Goal: Transaction & Acquisition: Purchase product/service

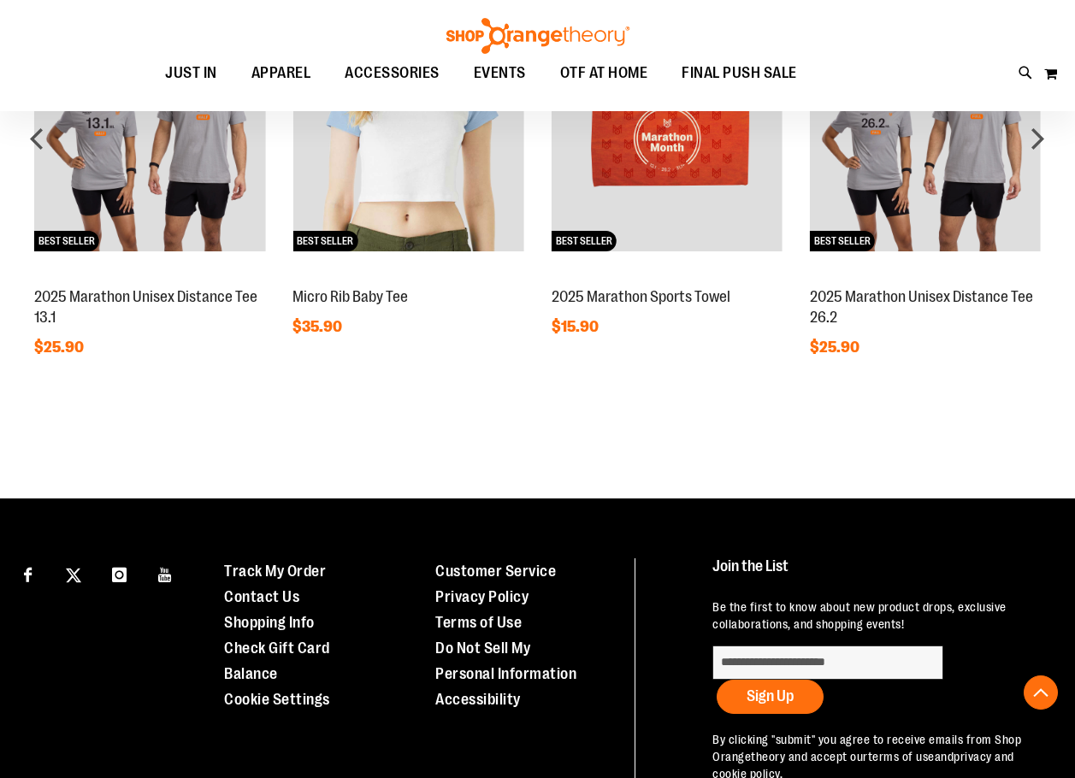
scroll to position [1115, 0]
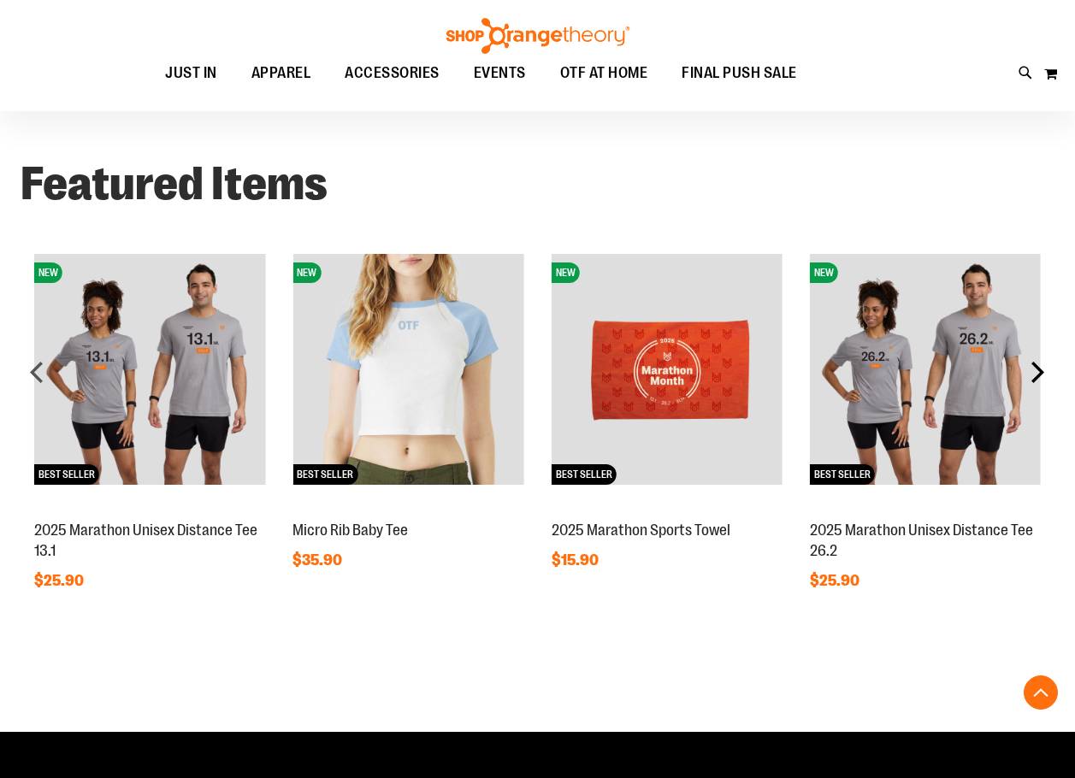
type input "**********"
click at [1042, 377] on div "next" at bounding box center [1037, 372] width 34 height 34
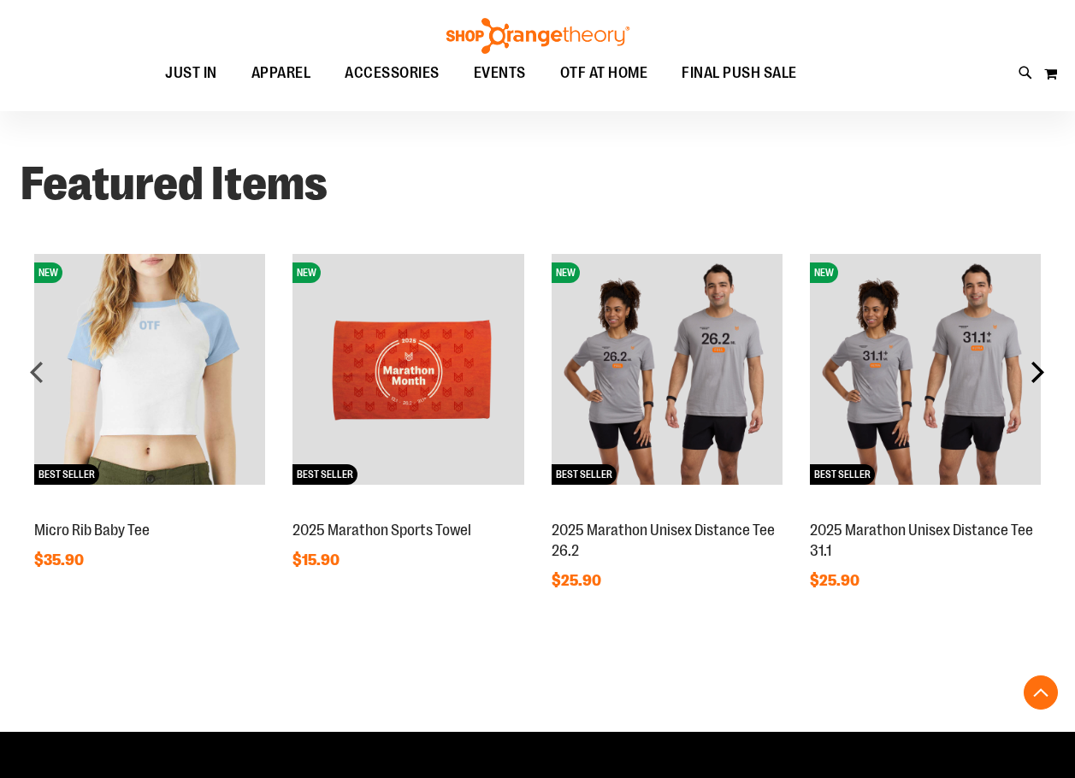
click at [1039, 382] on div "next" at bounding box center [1037, 372] width 34 height 34
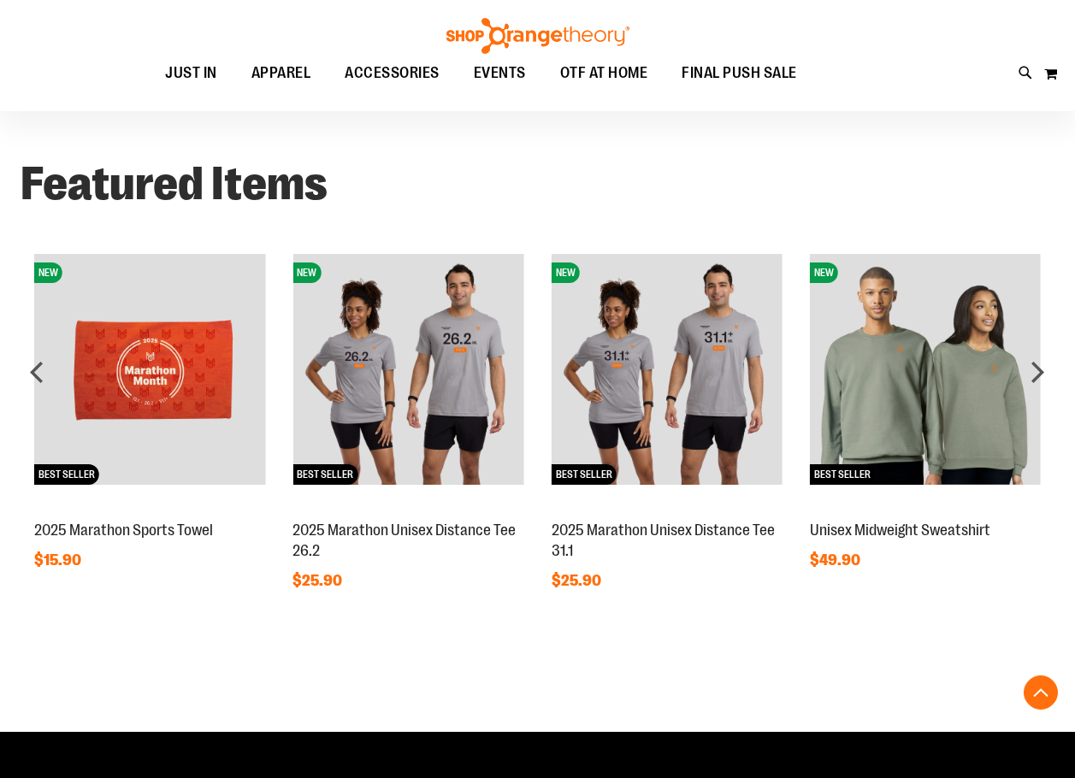
click at [996, 387] on img at bounding box center [925, 369] width 231 height 231
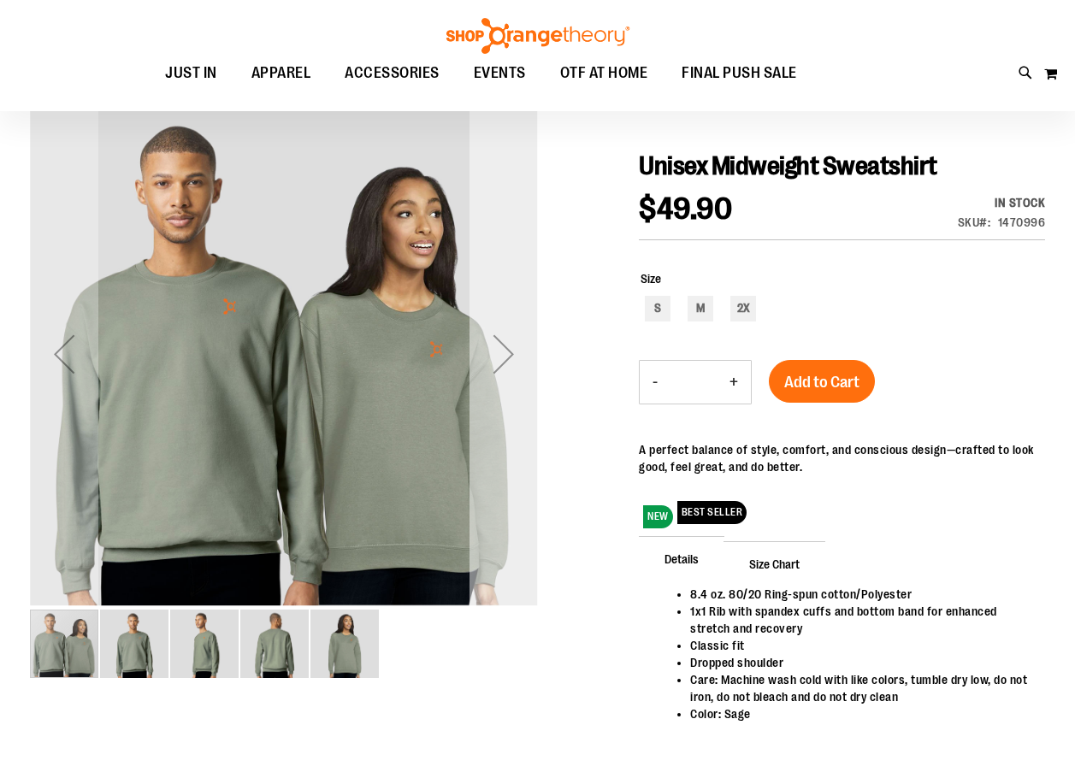
scroll to position [170, 0]
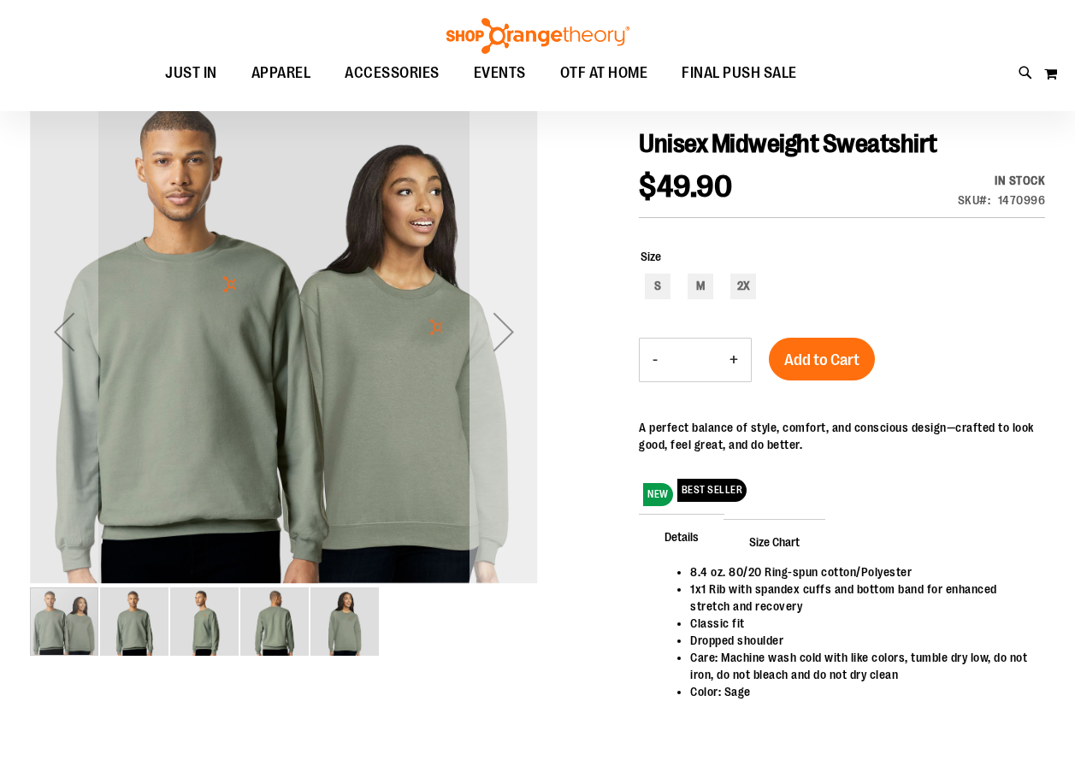
type input "**********"
click at [504, 327] on div "Next" at bounding box center [504, 332] width 68 height 68
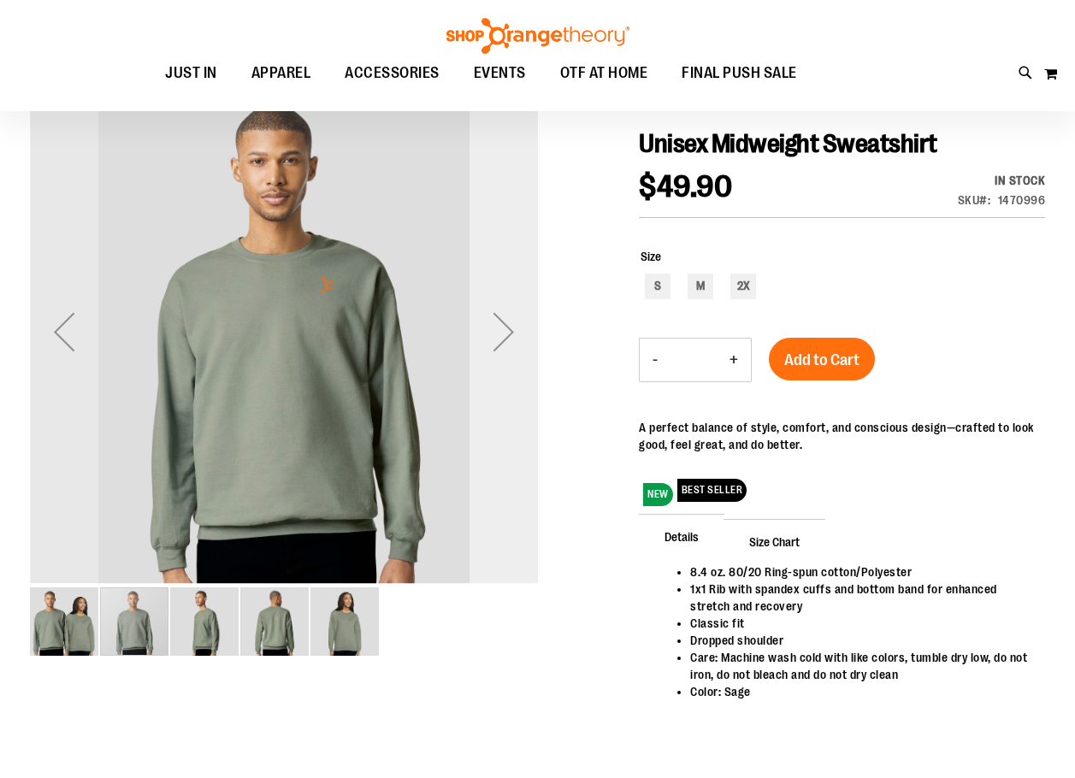
click at [504, 332] on div "Next" at bounding box center [504, 332] width 68 height 68
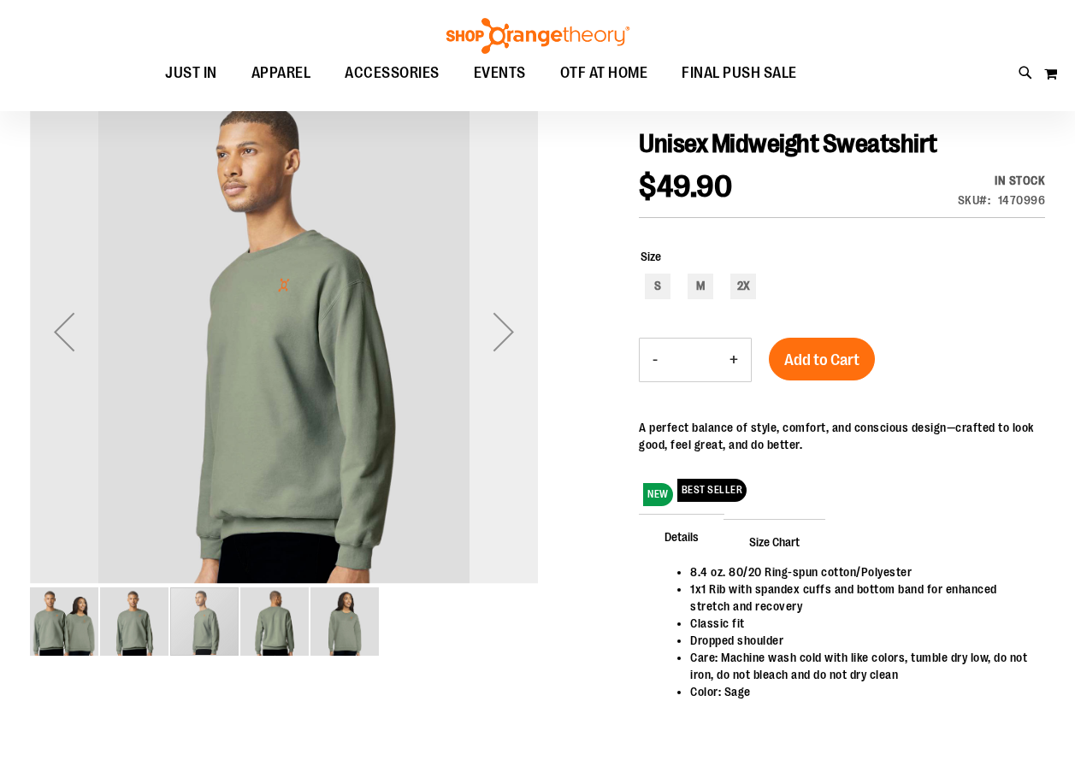
click at [504, 332] on div "Next" at bounding box center [504, 332] width 68 height 68
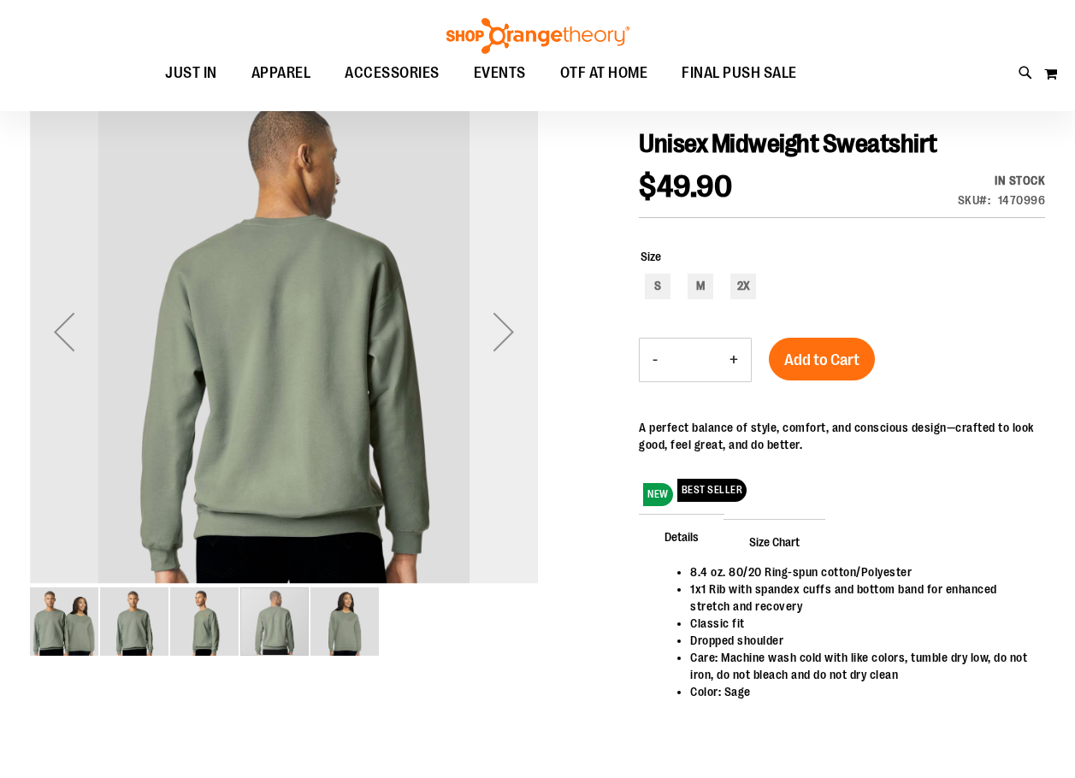
click at [504, 332] on div "Next" at bounding box center [504, 332] width 68 height 68
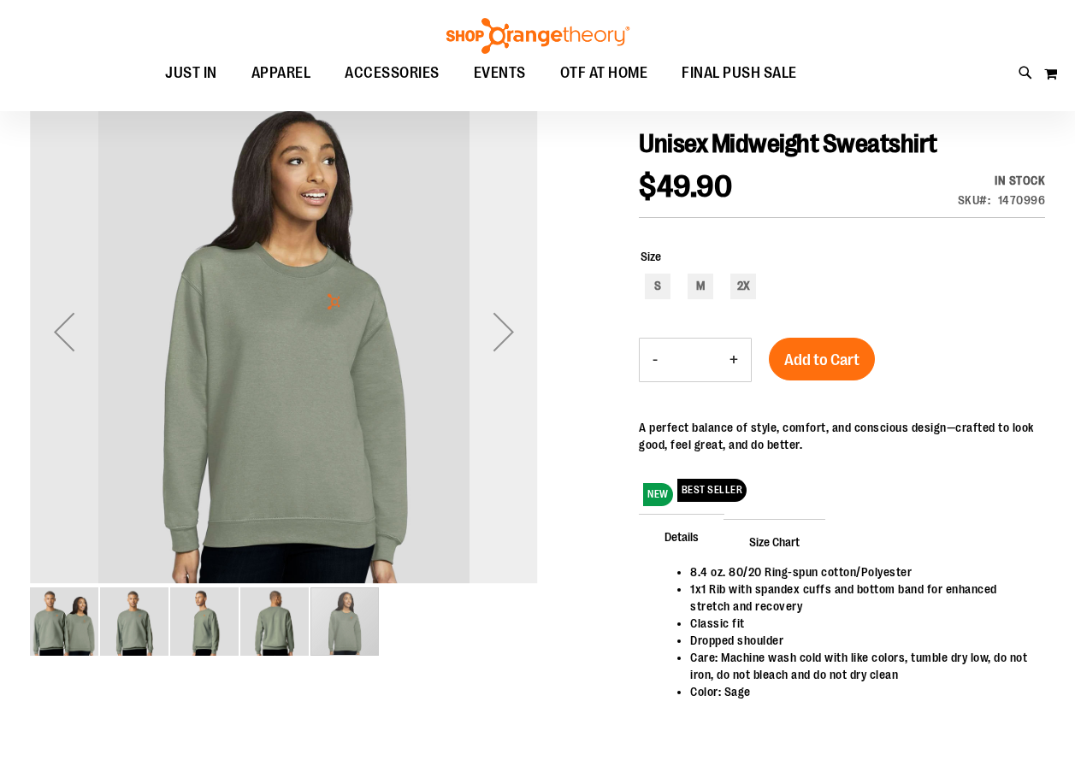
click at [504, 332] on div "Next" at bounding box center [504, 332] width 68 height 68
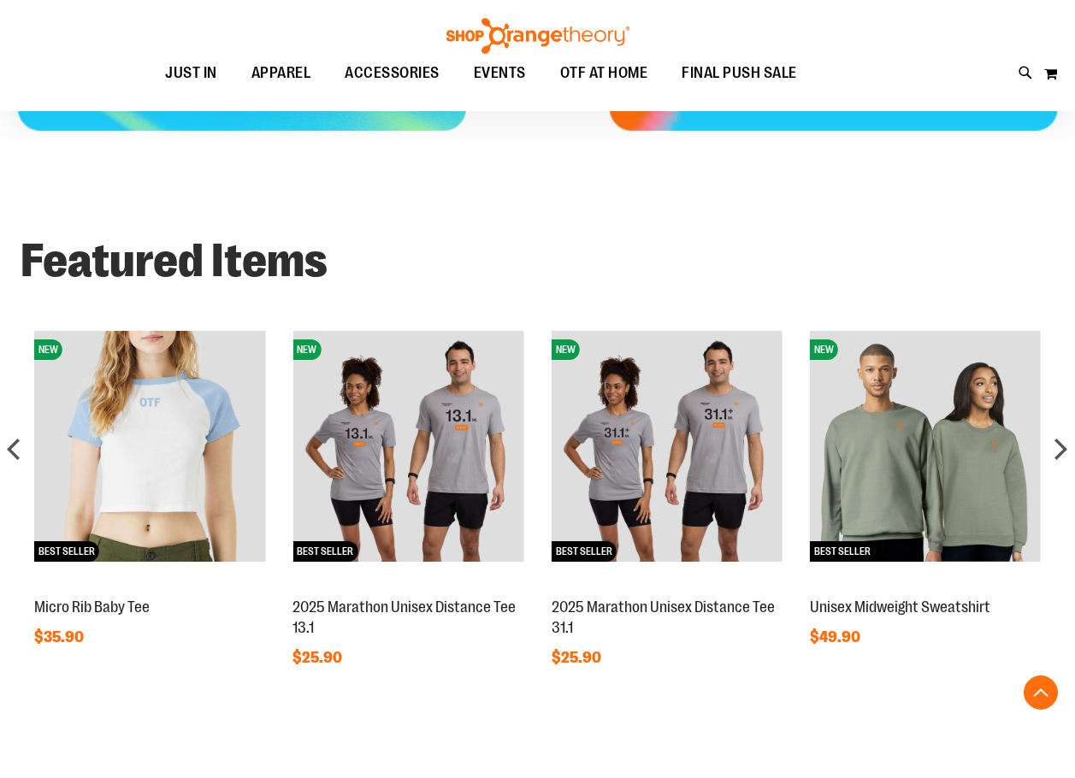
scroll to position [938, 0]
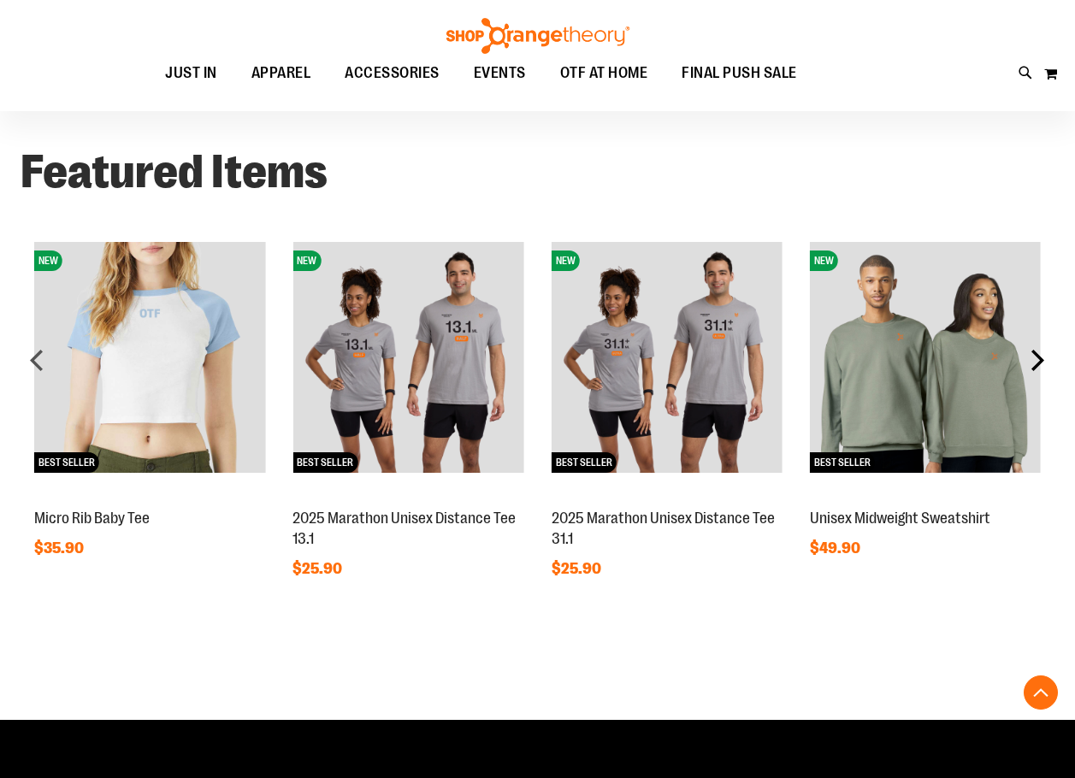
type input "**********"
click at [1040, 363] on div "next" at bounding box center [1037, 360] width 34 height 34
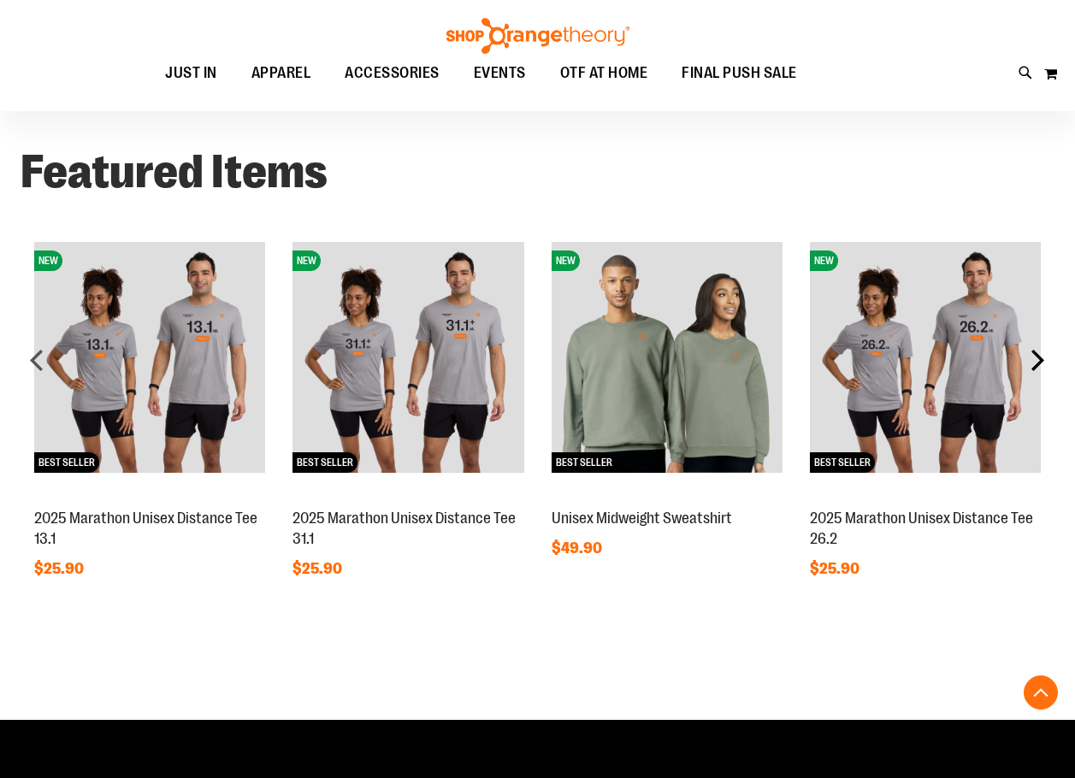
click at [1039, 363] on div "next" at bounding box center [1037, 360] width 34 height 34
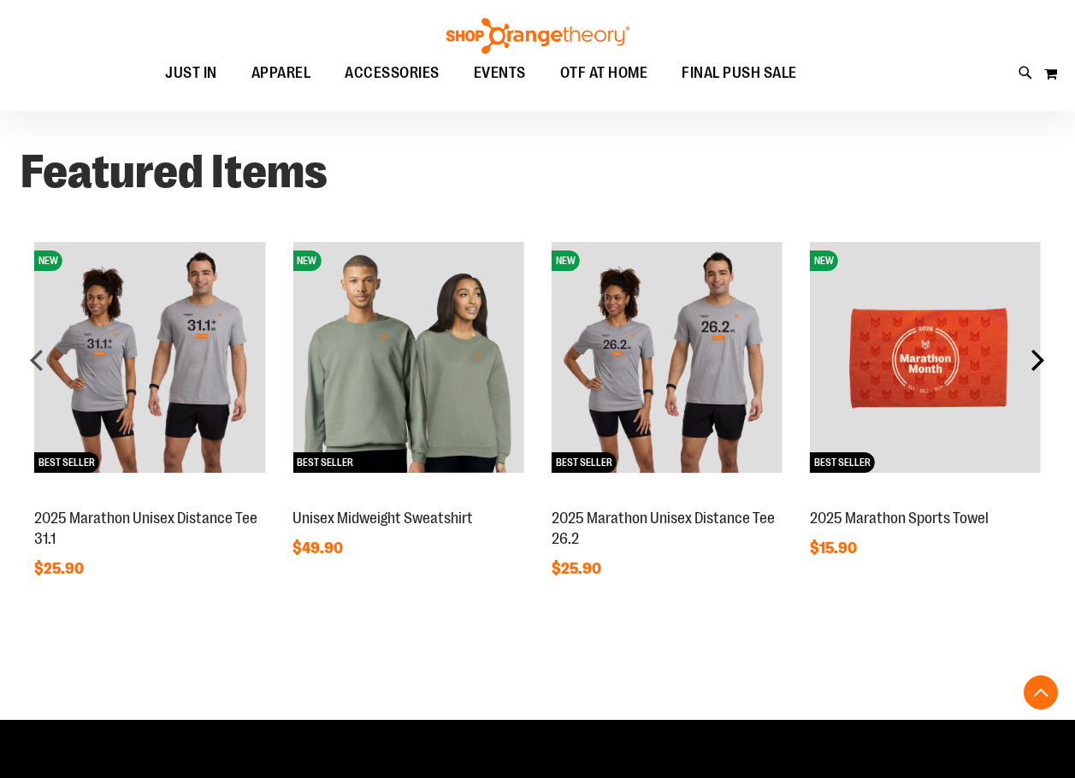
click at [1039, 363] on div "next" at bounding box center [1037, 360] width 34 height 34
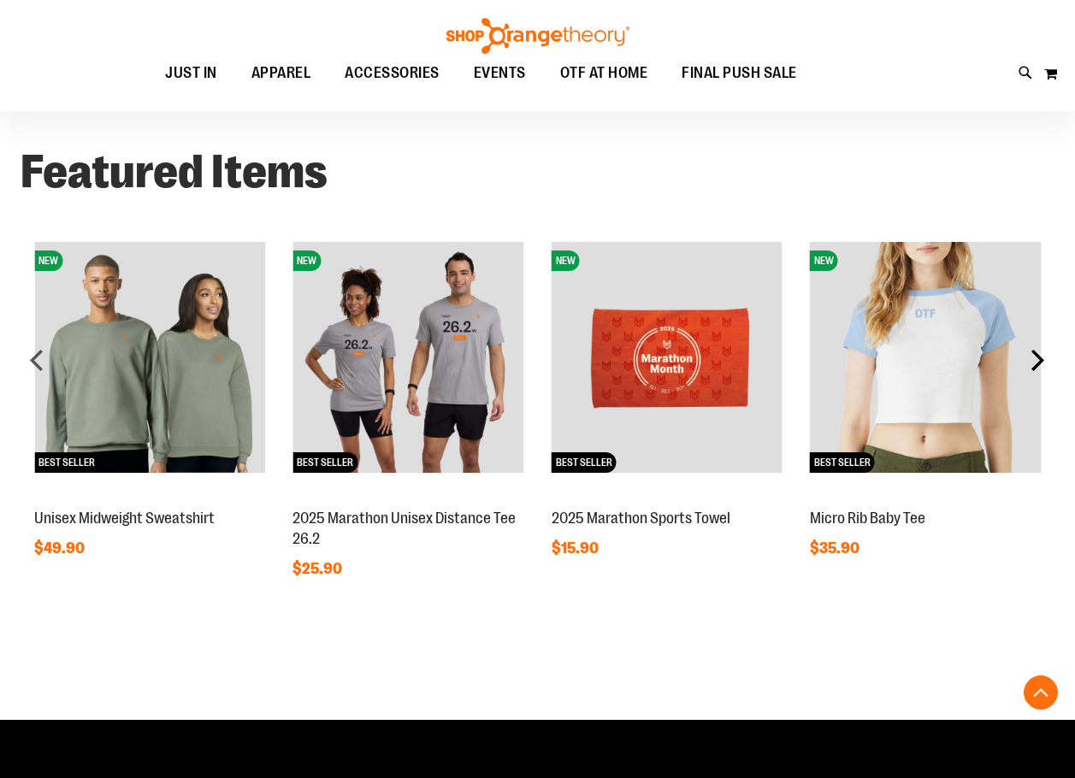
click at [1039, 363] on div "next" at bounding box center [1037, 360] width 34 height 34
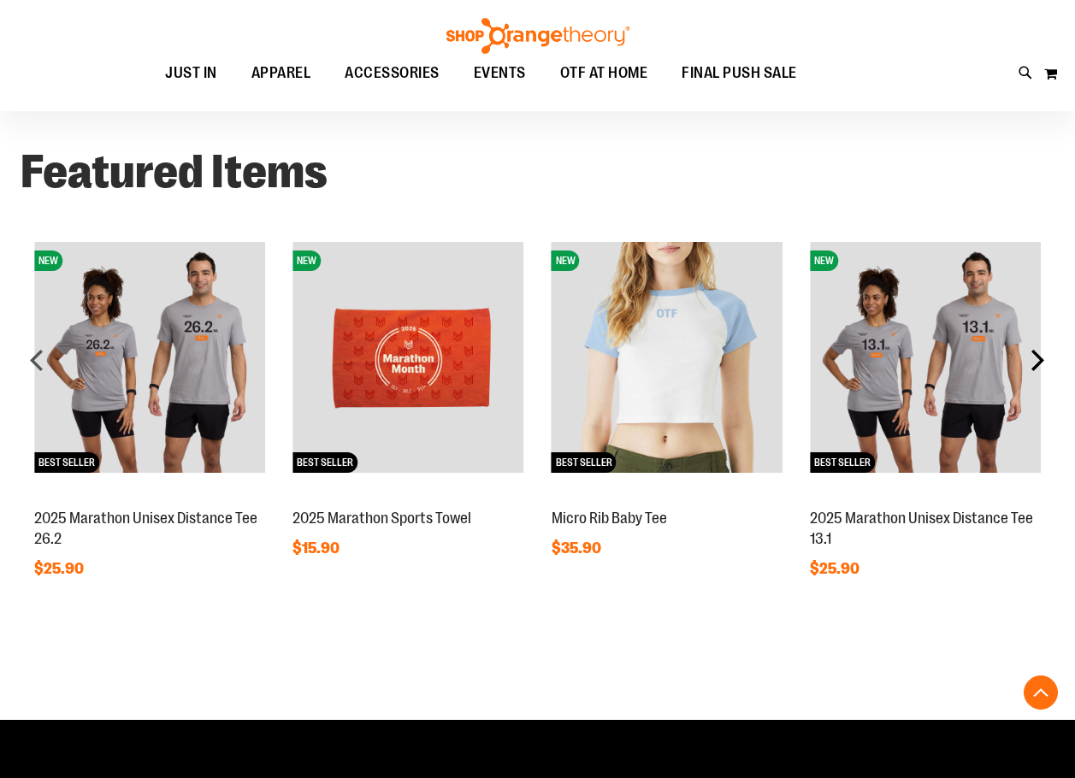
click at [1039, 363] on div "next" at bounding box center [1037, 360] width 34 height 34
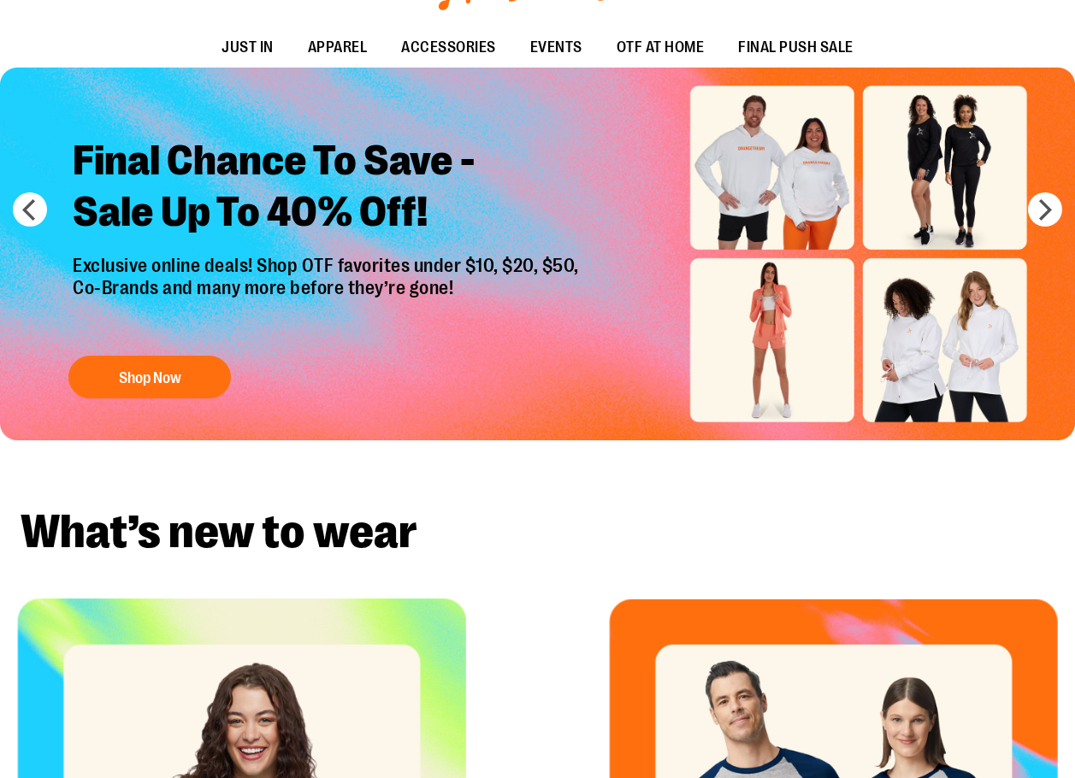
scroll to position [0, 0]
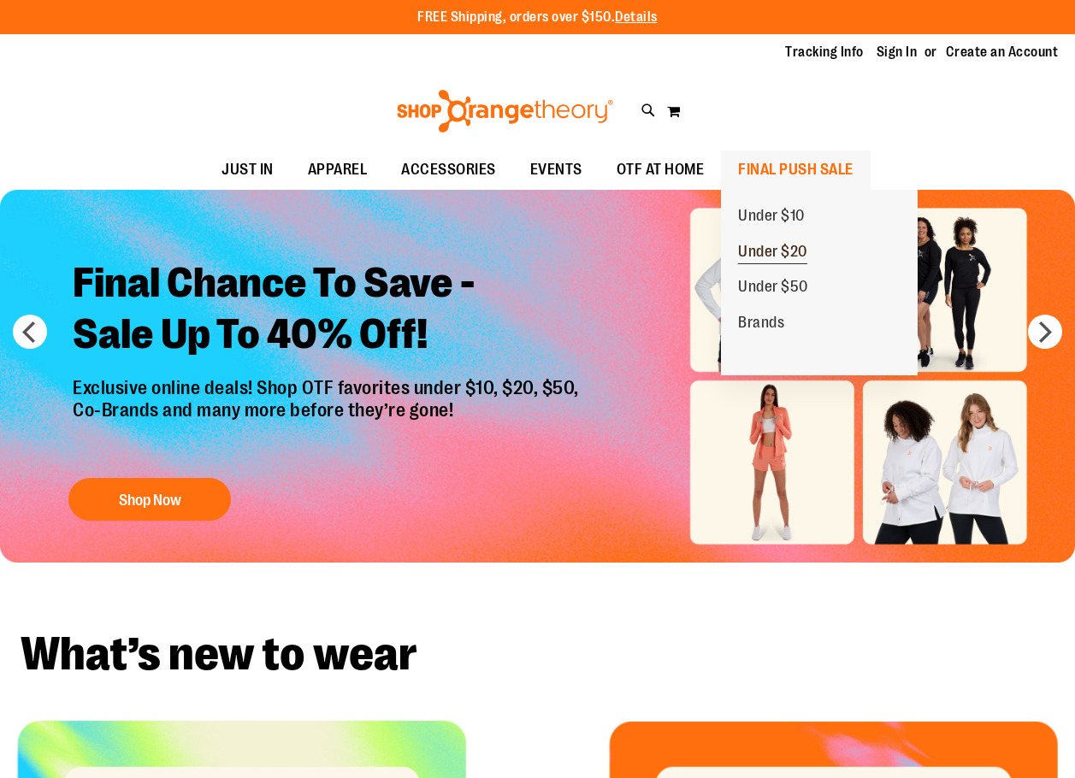
click at [783, 244] on span "Under $20" at bounding box center [772, 253] width 69 height 21
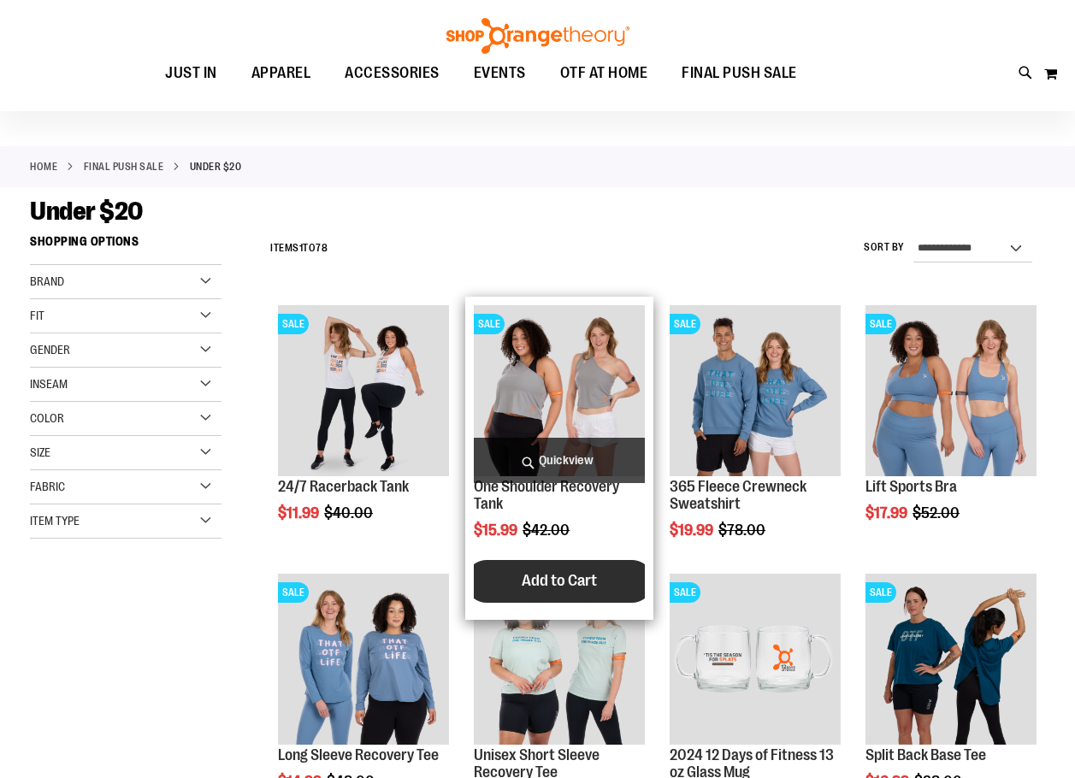
scroll to position [85, 0]
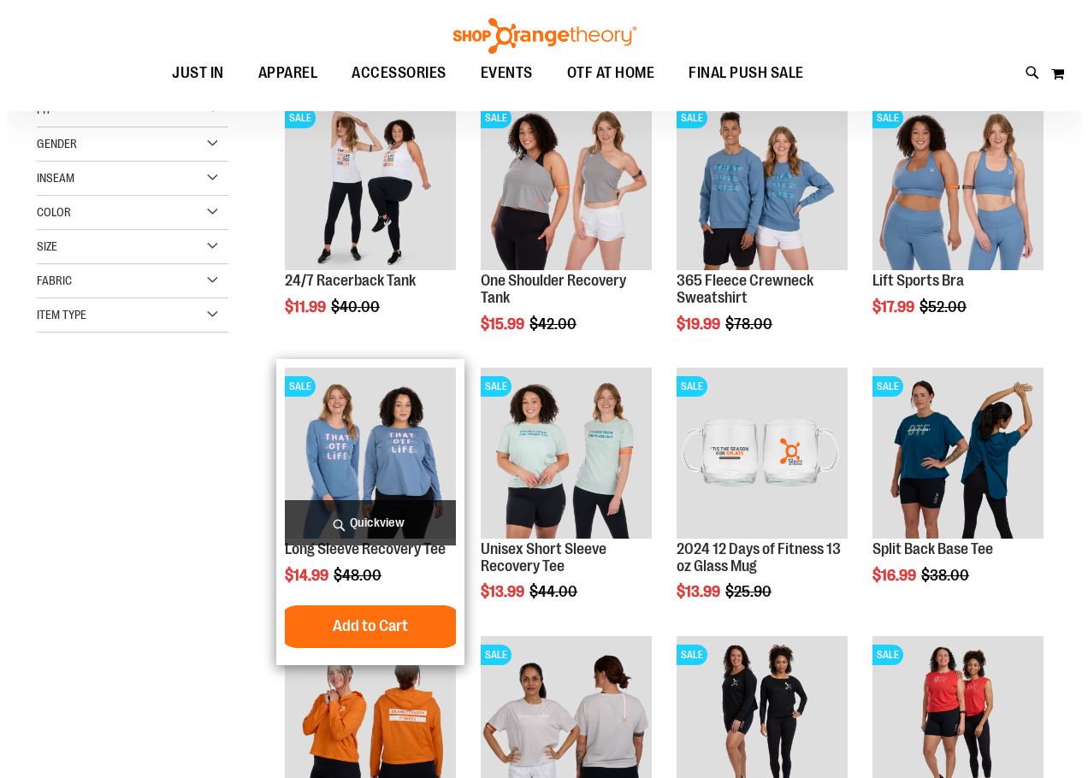
scroll to position [256, 0]
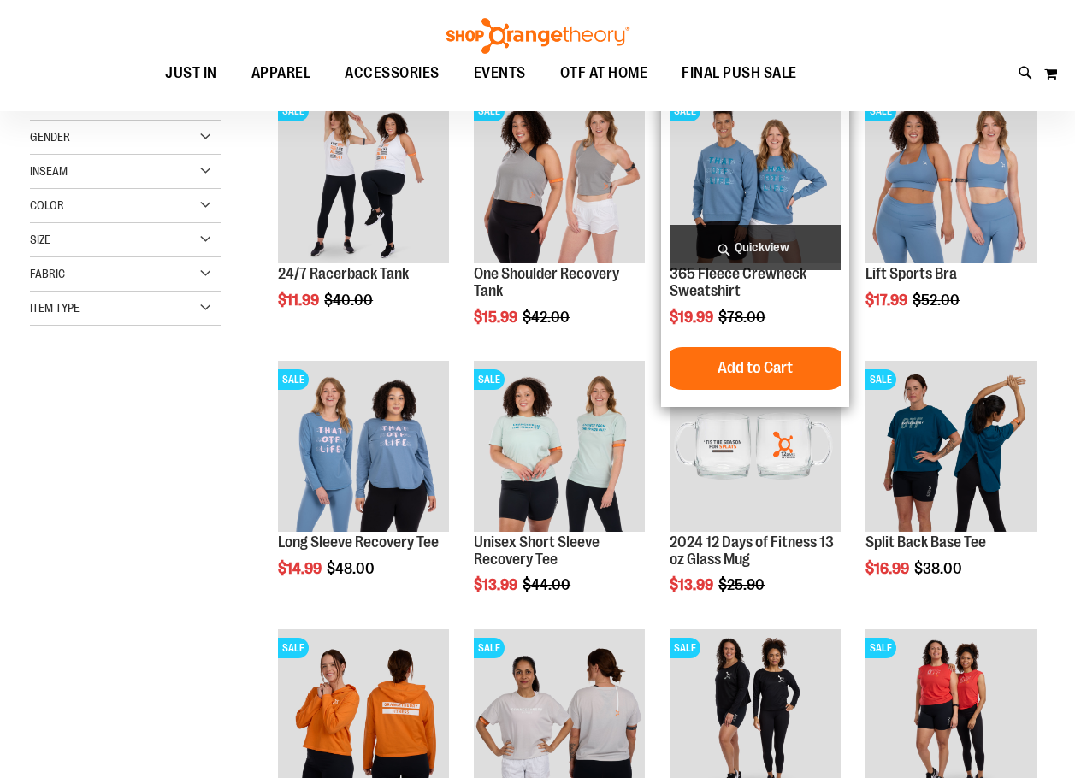
type input "**********"
click at [769, 234] on span "Quickview" at bounding box center [755, 247] width 171 height 45
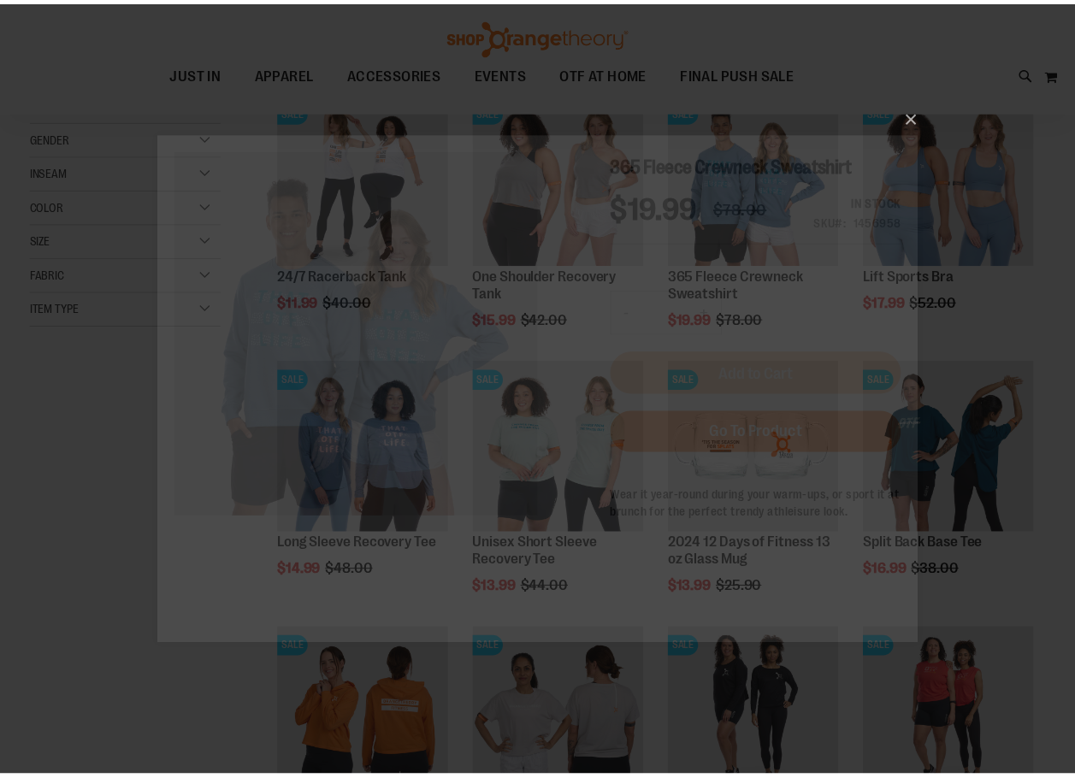
scroll to position [0, 0]
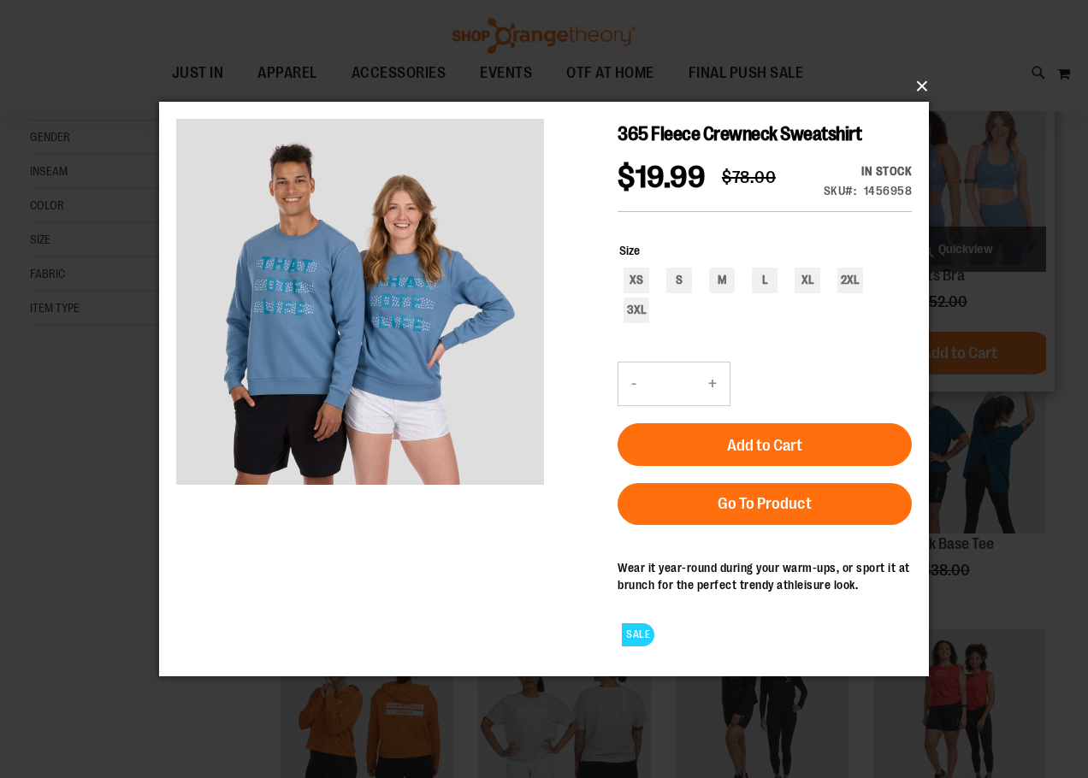
drag, startPoint x: 928, startPoint y: 88, endPoint x: 874, endPoint y: 121, distance: 63.4
click at [928, 91] on button "×" at bounding box center [549, 87] width 770 height 38
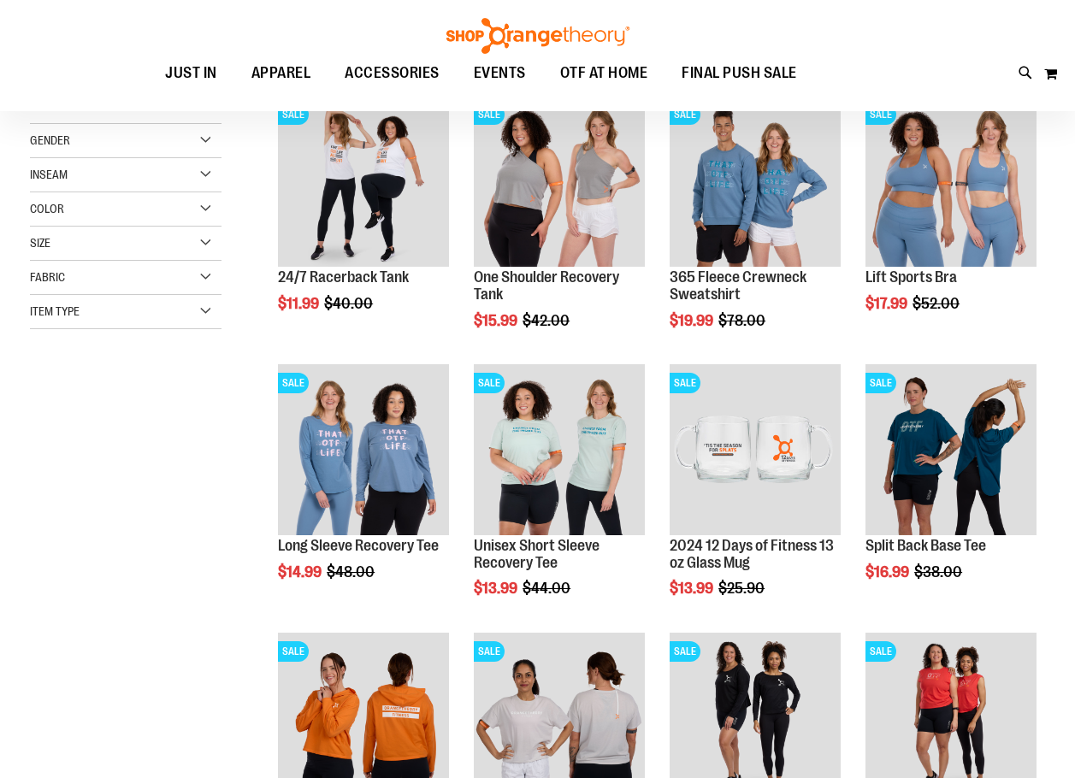
scroll to position [256, 0]
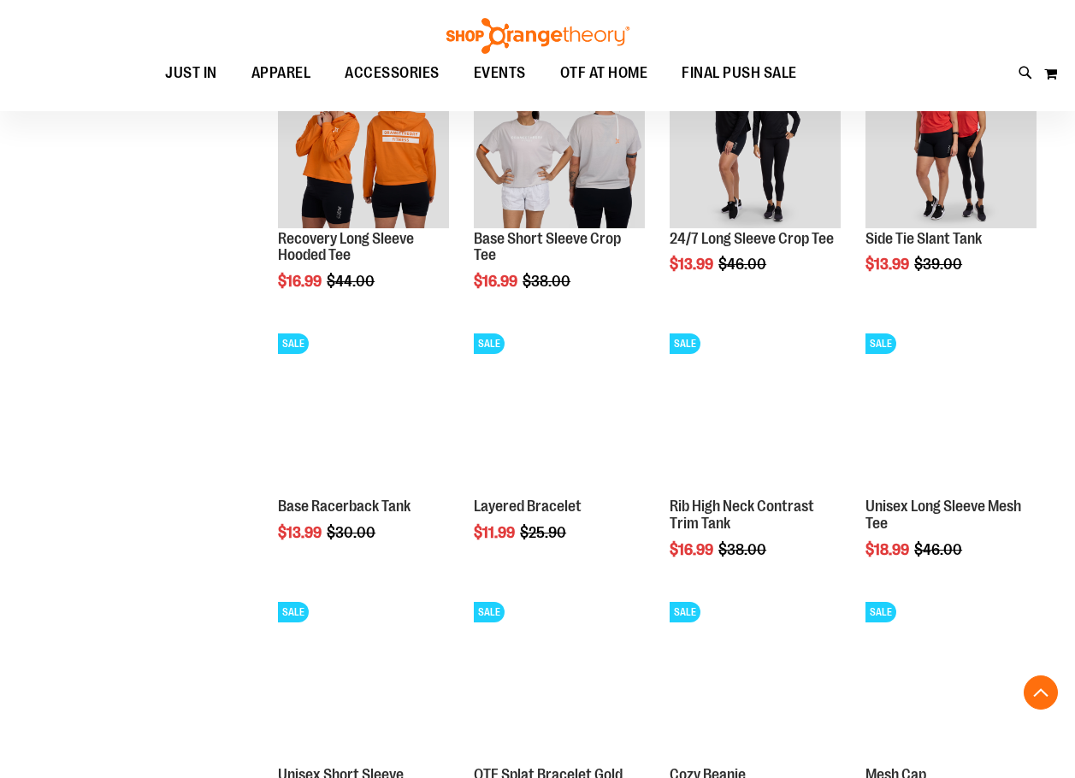
scroll to position [854, 0]
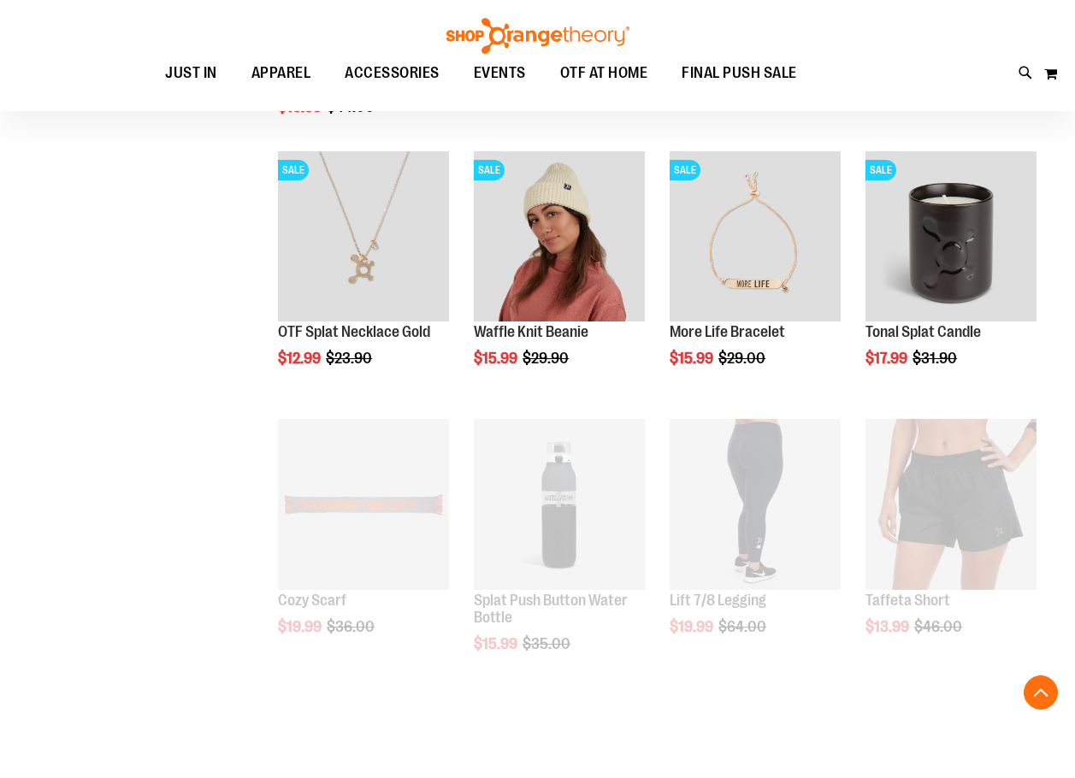
scroll to position [1624, 0]
